Goal: Information Seeking & Learning: Learn about a topic

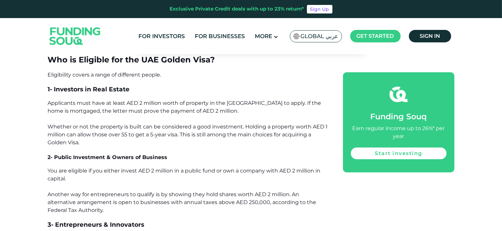
scroll to position [525, 0]
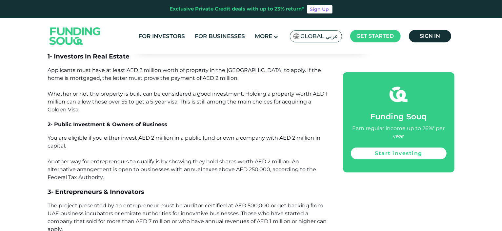
click at [129, 70] on span "Applicants must have at least AED 2 million worth of property in the [GEOGRAPHI…" at bounding box center [188, 90] width 280 height 46
click at [130, 70] on span "Applicants must have at least AED 2 million worth of property in the [GEOGRAPHI…" at bounding box center [188, 90] width 280 height 46
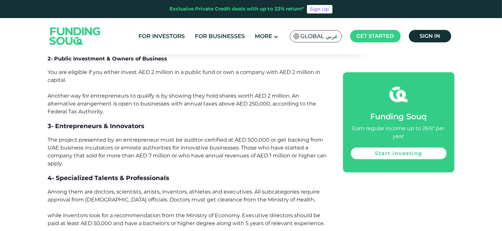
scroll to position [623, 0]
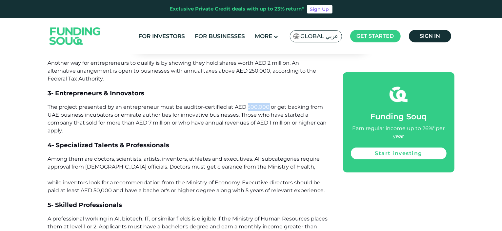
drag, startPoint x: 246, startPoint y: 107, endPoint x: 268, endPoint y: 108, distance: 21.7
click at [268, 108] on span "The project presented by an entrepreneur must be auditor-certified at AED 500,0…" at bounding box center [187, 119] width 279 height 30
copy span "500,000"
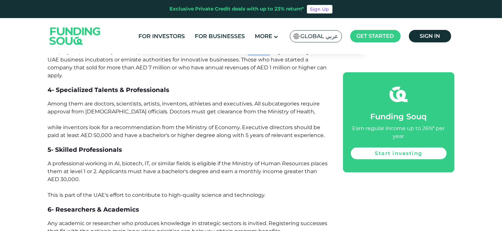
scroll to position [689, 0]
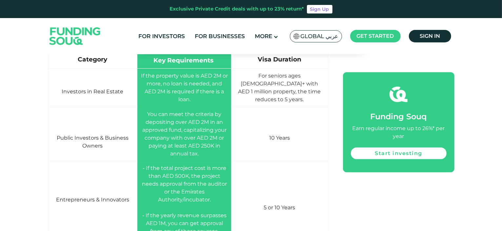
scroll to position [1017, 0]
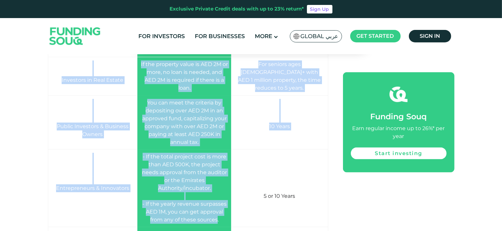
drag, startPoint x: 45, startPoint y: 200, endPoint x: 221, endPoint y: 216, distance: 176.9
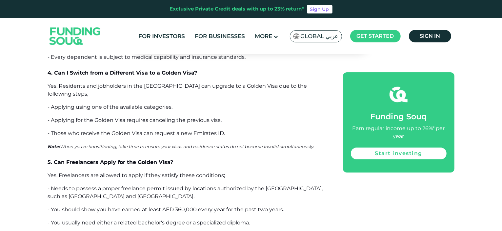
scroll to position [4854, 0]
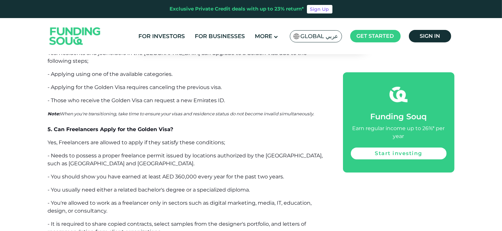
click at [140, 199] on span "- You're allowed to work as a freelancer only in sectors such as digital market…" at bounding box center [180, 206] width 264 height 14
